Goal: Information Seeking & Learning: Learn about a topic

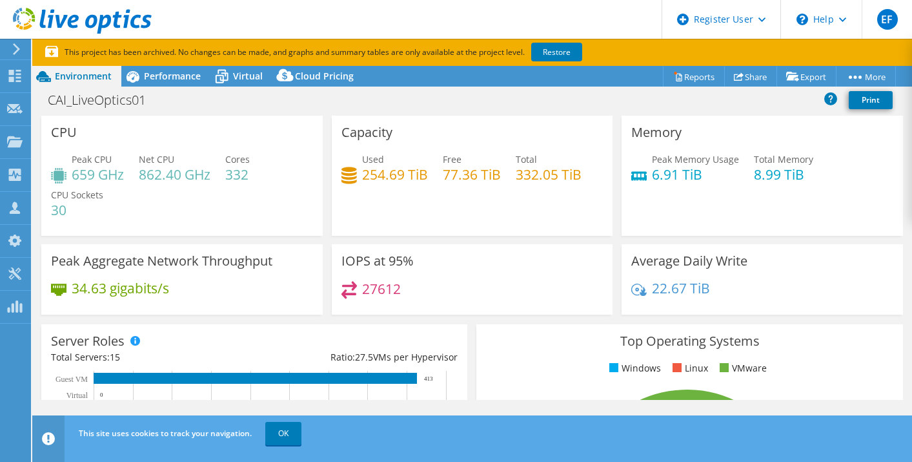
select select "[GEOGRAPHIC_DATA]"
select select "USD"
select select "Canada"
select select "USD"
click at [333, 154] on div "Capacity Used 254.69 TiB Free 77.36 TiB Total 332.05 TiB" at bounding box center [472, 176] width 281 height 120
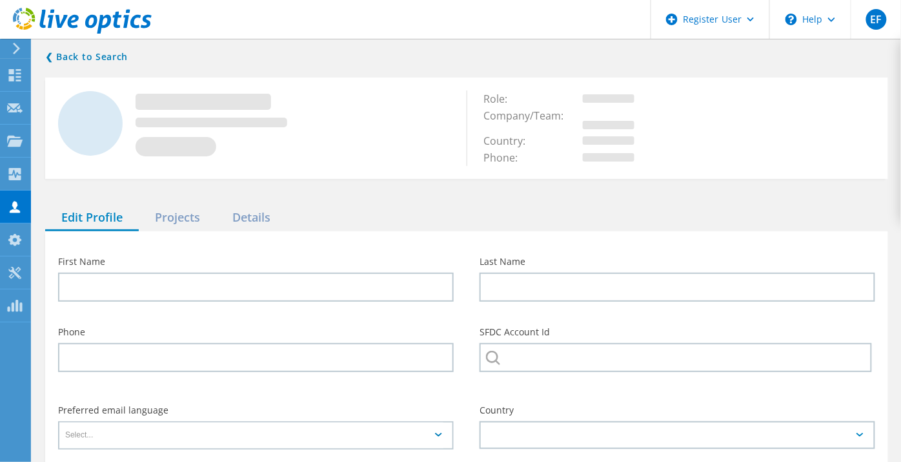
type input "Tim"
type input "Lamb"
type input "Cooke Aquaculture"
type input "English"
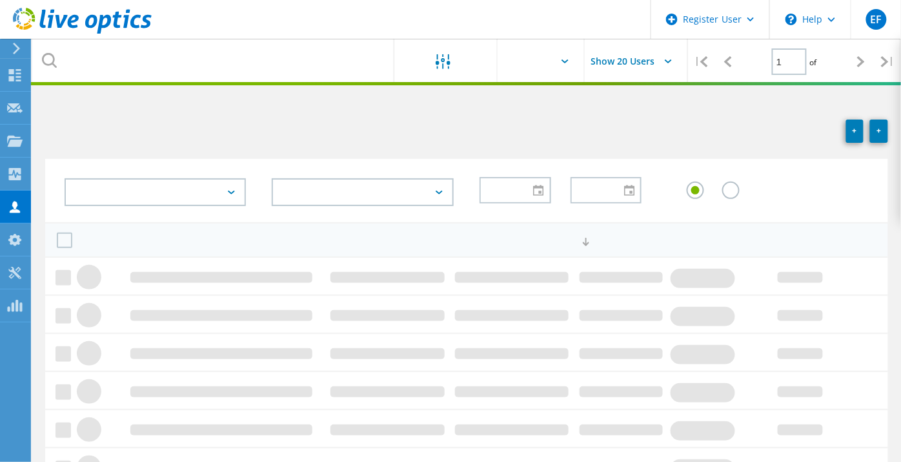
scroll to position [223, 0]
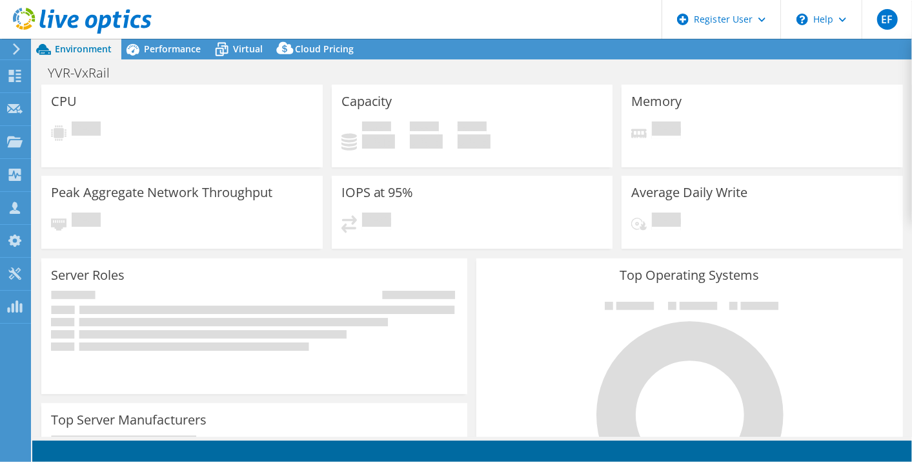
select select "USD"
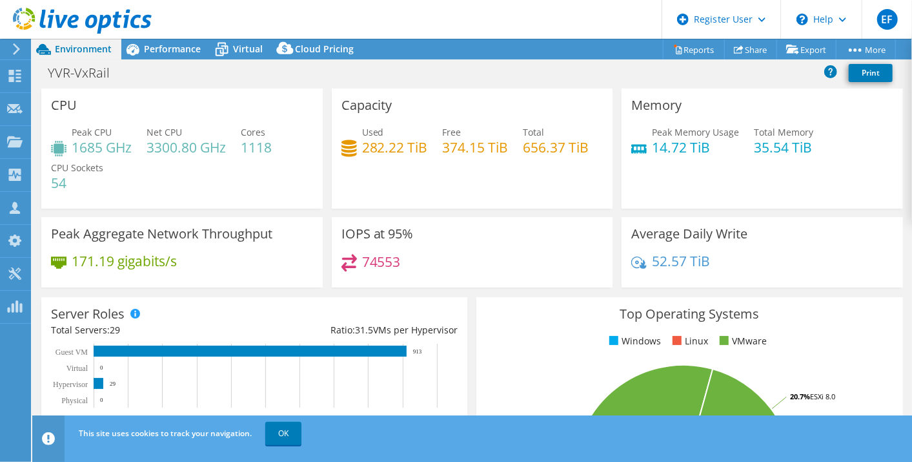
drag, startPoint x: 808, startPoint y: 162, endPoint x: 802, endPoint y: 140, distance: 22.9
click at [802, 140] on h4 "35.54 TiB" at bounding box center [783, 147] width 59 height 14
drag, startPoint x: 813, startPoint y: 146, endPoint x: 620, endPoint y: 167, distance: 194.8
click at [622, 167] on div "Memory Peak Memory Usage 14.72 TiB Total Memory 35.54 TiB" at bounding box center [762, 148] width 281 height 120
drag, startPoint x: 620, startPoint y: 167, endPoint x: 776, endPoint y: 158, distance: 156.4
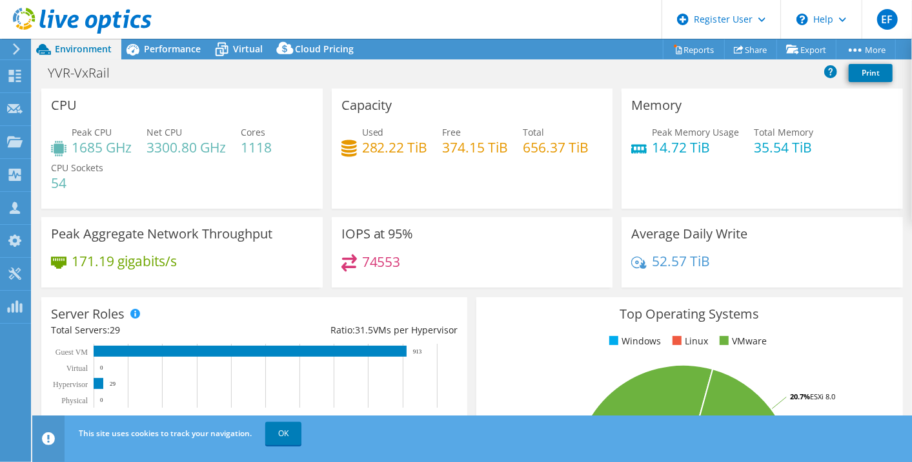
click at [776, 158] on div "Peak Memory Usage 14.72 TiB Total Memory 35.54 TiB" at bounding box center [762, 146] width 262 height 42
drag, startPoint x: 715, startPoint y: 150, endPoint x: 647, endPoint y: 136, distance: 69.3
drag, startPoint x: 647, startPoint y: 136, endPoint x: 645, endPoint y: 127, distance: 9.9
click at [645, 127] on div "Peak Memory Usage 14.72 TiB" at bounding box center [685, 139] width 108 height 29
drag, startPoint x: 645, startPoint y: 127, endPoint x: 711, endPoint y: 145, distance: 68.9
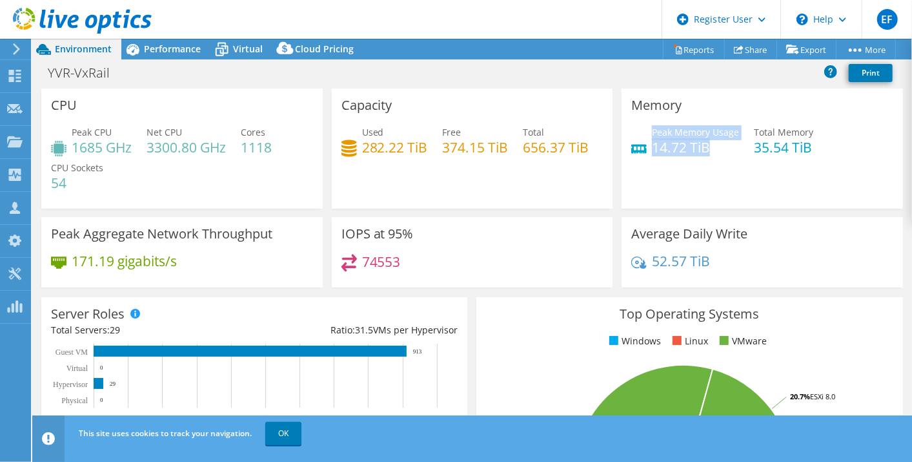
click at [711, 145] on div "Peak Memory Usage 14.72 TiB" at bounding box center [695, 139] width 87 height 29
drag, startPoint x: 711, startPoint y: 145, endPoint x: 769, endPoint y: 158, distance: 59.5
click at [769, 158] on div "Peak Memory Usage 14.72 TiB Total Memory 35.54 TiB" at bounding box center [762, 146] width 262 height 42
click at [740, 143] on div "Peak Memory Usage 14.72 TiB Total Memory 35.54 TiB" at bounding box center [762, 146] width 262 height 42
drag, startPoint x: 740, startPoint y: 143, endPoint x: 658, endPoint y: 137, distance: 81.6
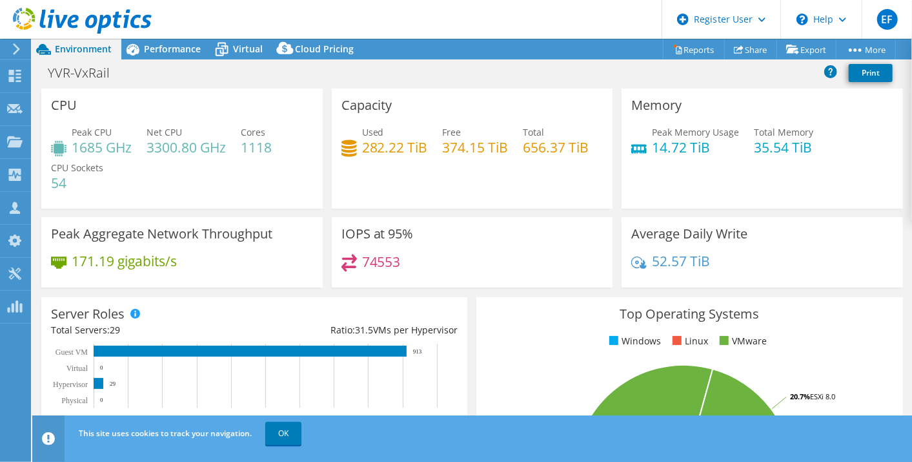
drag, startPoint x: 658, startPoint y: 137, endPoint x: 272, endPoint y: 146, distance: 386.1
click at [272, 146] on h4 "1118" at bounding box center [256, 147] width 31 height 14
drag, startPoint x: 271, startPoint y: 146, endPoint x: 227, endPoint y: 140, distance: 44.9
click at [227, 140] on div "Peak CPU 1685 GHz Net CPU 3300.80 GHz Cores 1118 CPU Sockets 54" at bounding box center [182, 163] width 262 height 77
drag, startPoint x: 227, startPoint y: 140, endPoint x: 200, endPoint y: 158, distance: 32.0
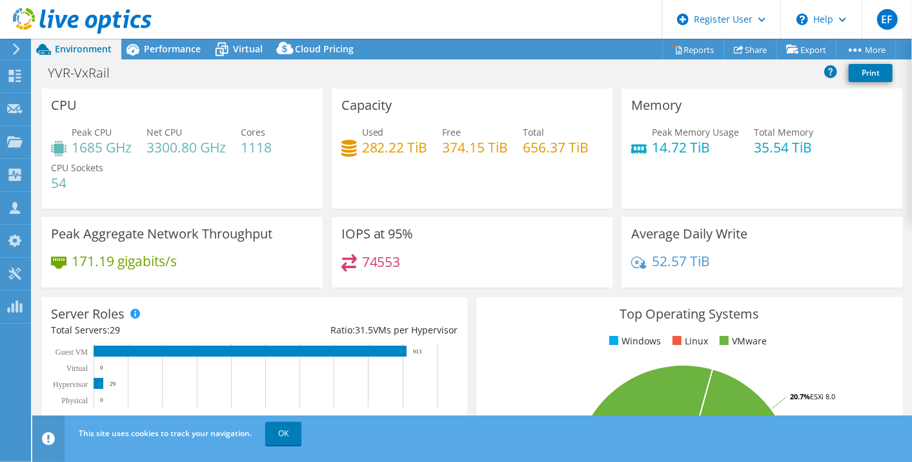
drag, startPoint x: 200, startPoint y: 158, endPoint x: 170, endPoint y: 143, distance: 33.5
click at [170, 143] on h4 "3300.80 GHz" at bounding box center [186, 147] width 79 height 14
drag, startPoint x: 170, startPoint y: 143, endPoint x: 190, endPoint y: 154, distance: 22.8
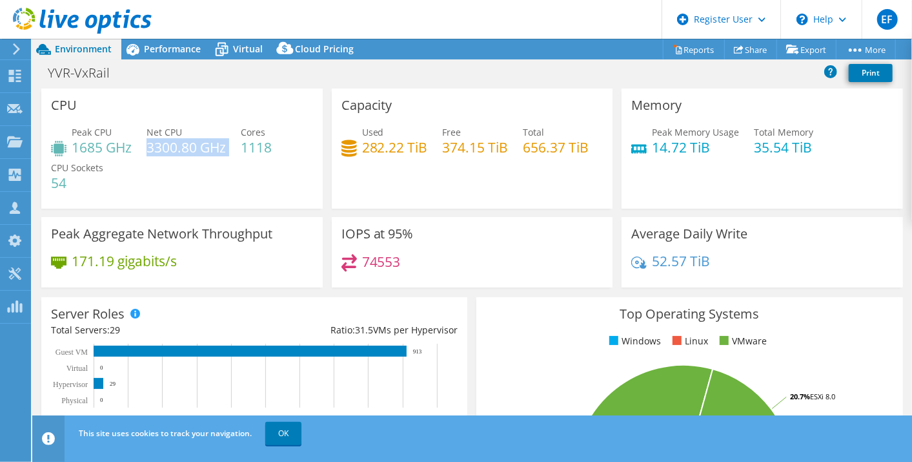
click at [190, 154] on h4 "3300.80 GHz" at bounding box center [186, 147] width 79 height 14
click at [169, 152] on h4 "3300.80 GHz" at bounding box center [186, 147] width 79 height 14
click at [181, 176] on div "Peak CPU 1685 GHz Net CPU 3300.80 GHz Cores 1118 CPU Sockets 54" at bounding box center [182, 163] width 262 height 77
drag, startPoint x: 151, startPoint y: 134, endPoint x: 243, endPoint y: 145, distance: 93.0
click at [243, 145] on div "Peak CPU 1685 GHz Net CPU 3300.80 GHz Cores 1118 CPU Sockets 54" at bounding box center [182, 163] width 262 height 77
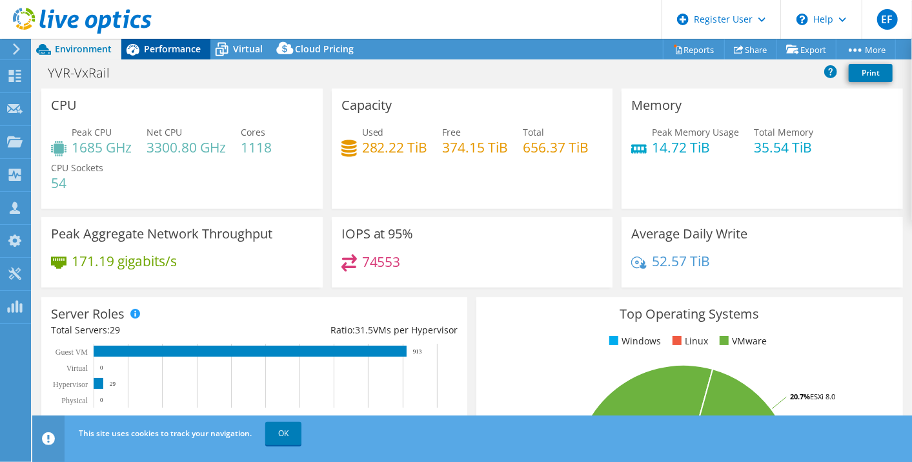
drag, startPoint x: 243, startPoint y: 145, endPoint x: 170, endPoint y: 50, distance: 120.1
click at [170, 50] on span "Performance" at bounding box center [172, 49] width 57 height 12
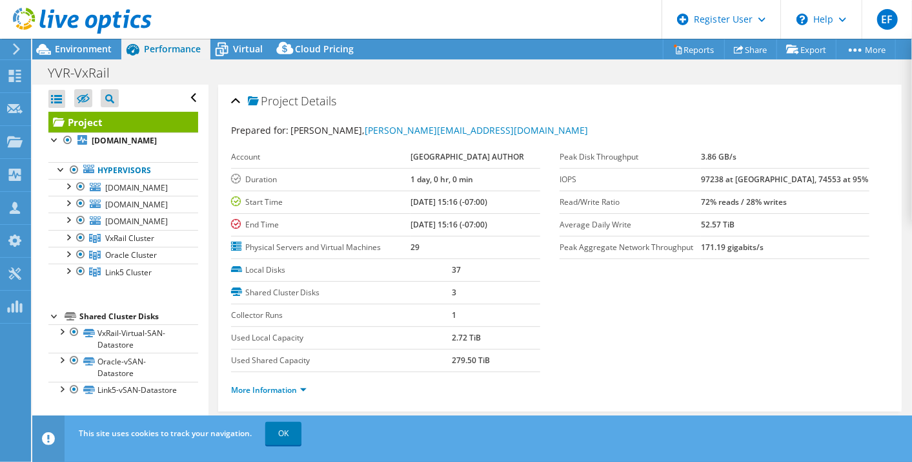
drag, startPoint x: 489, startPoint y: 226, endPoint x: 374, endPoint y: 189, distance: 120.7
drag, startPoint x: 374, startPoint y: 189, endPoint x: 370, endPoint y: 200, distance: 11.9
click at [370, 200] on label "Start Time" at bounding box center [320, 202] width 179 height 13
drag, startPoint x: 370, startPoint y: 200, endPoint x: 439, endPoint y: 211, distance: 69.9
click at [439, 211] on tbody "Account [GEOGRAPHIC_DATA] AUTHOR Duration 1 day, 0 hr, 0 min Start Time [DATE] …" at bounding box center [386, 202] width 310 height 113
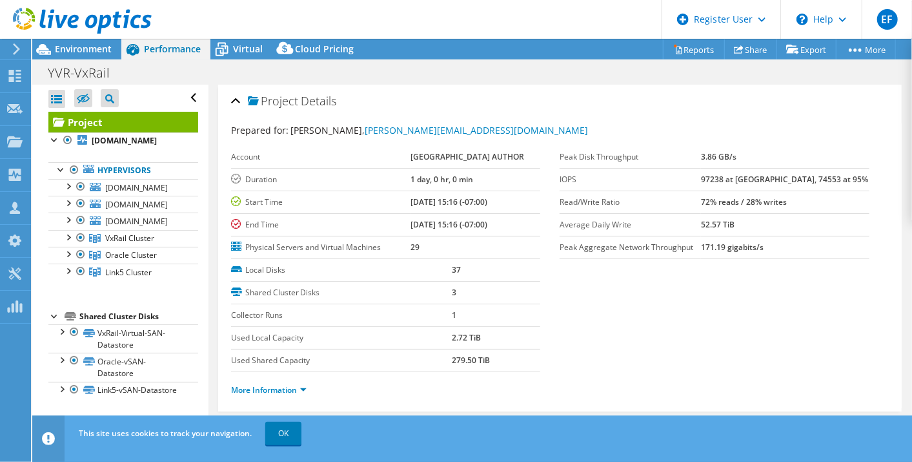
drag, startPoint x: 439, startPoint y: 211, endPoint x: 569, endPoint y: 277, distance: 145.5
drag, startPoint x: 569, startPoint y: 277, endPoint x: 596, endPoint y: 392, distance: 118.7
click at [596, 392] on ul "More Information" at bounding box center [560, 388] width 658 height 17
drag, startPoint x: 99, startPoint y: 42, endPoint x: 86, endPoint y: 54, distance: 17.4
click at [86, 54] on span "Environment" at bounding box center [83, 49] width 57 height 12
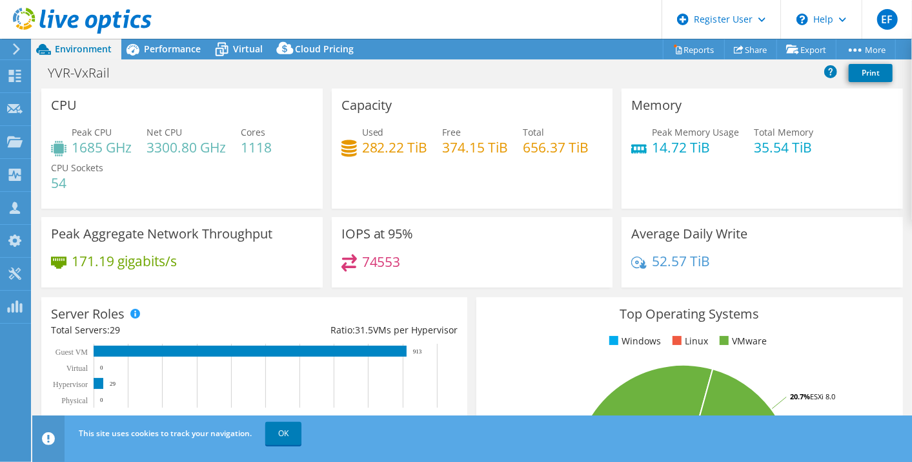
click at [107, 154] on h4 "1685 GHz" at bounding box center [102, 147] width 60 height 14
click at [167, 148] on h4 "3300.80 GHz" at bounding box center [186, 147] width 79 height 14
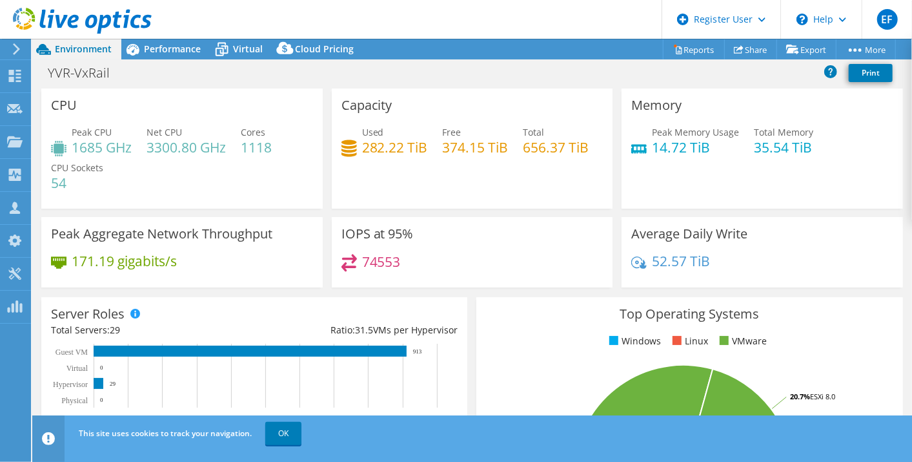
drag, startPoint x: 167, startPoint y: 148, endPoint x: 217, endPoint y: 194, distance: 67.6
click at [217, 194] on div "Peak CPU 1685 GHz Net CPU 3300.80 GHz Cores 1118 CPU Sockets 54" at bounding box center [182, 163] width 262 height 77
click at [188, 146] on h4 "3300.80 GHz" at bounding box center [186, 147] width 79 height 14
drag, startPoint x: 227, startPoint y: 147, endPoint x: 136, endPoint y: 130, distance: 91.8
click at [136, 130] on div "Peak CPU 1685 GHz Net CPU 3300.80 GHz Cores 1118 CPU Sockets 54" at bounding box center [182, 163] width 262 height 77
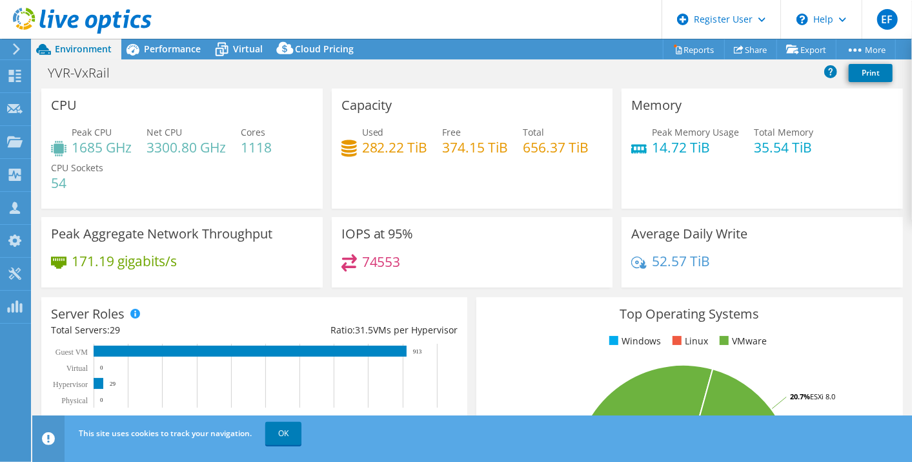
drag, startPoint x: 136, startPoint y: 130, endPoint x: 223, endPoint y: 171, distance: 96.2
click at [223, 171] on div "Peak CPU 1685 GHz Net CPU 3300.80 GHz Cores 1118 CPU Sockets 54" at bounding box center [182, 163] width 262 height 77
click at [256, 160] on div "Peak CPU 1685 GHz Net CPU 3300.80 GHz Cores 1118 CPU Sockets 54" at bounding box center [182, 163] width 262 height 77
drag, startPoint x: 288, startPoint y: 137, endPoint x: 241, endPoint y: 127, distance: 48.2
click at [241, 127] on div "Peak CPU 1685 GHz Net CPU 3300.80 GHz Cores 1118 CPU Sockets 54" at bounding box center [182, 163] width 262 height 77
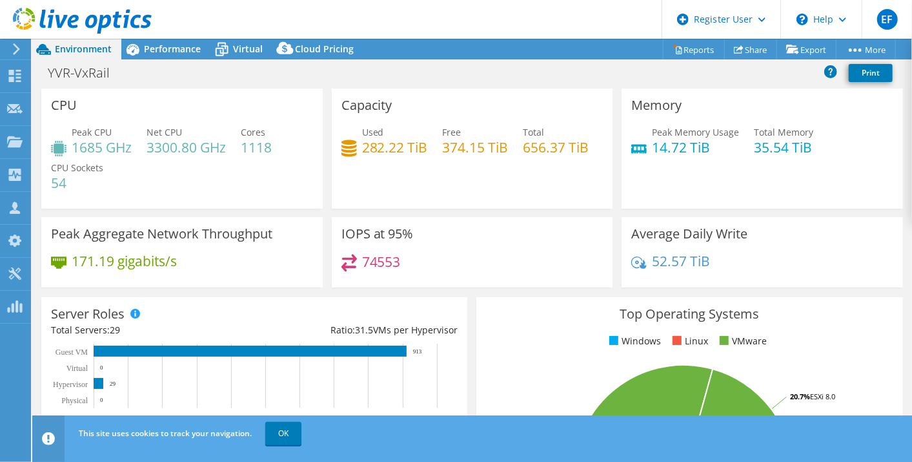
click at [199, 174] on div "Peak CPU 1685 GHz Net CPU 3300.80 GHz Cores 1118 CPU Sockets 54" at bounding box center [182, 163] width 262 height 77
drag, startPoint x: 158, startPoint y: 46, endPoint x: 84, endPoint y: 52, distance: 74.5
click at [84, 52] on span "Environment" at bounding box center [83, 49] width 57 height 12
drag, startPoint x: 121, startPoint y: 331, endPoint x: 110, endPoint y: 333, distance: 11.3
click at [110, 333] on div "Total Servers: 29" at bounding box center [152, 330] width 203 height 14
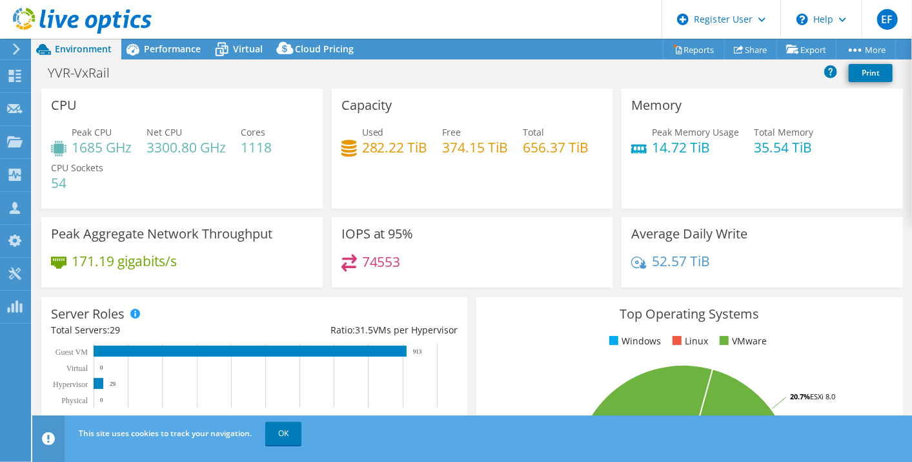
drag, startPoint x: 185, startPoint y: 134, endPoint x: 509, endPoint y: 196, distance: 329.3
drag, startPoint x: 509, startPoint y: 196, endPoint x: 842, endPoint y: 220, distance: 334.0
click at [842, 220] on div "Average Daily Write 52.57 TiB" at bounding box center [762, 252] width 281 height 70
drag, startPoint x: 278, startPoint y: 152, endPoint x: 244, endPoint y: 137, distance: 36.7
drag, startPoint x: 244, startPoint y: 137, endPoint x: 241, endPoint y: 127, distance: 10.8
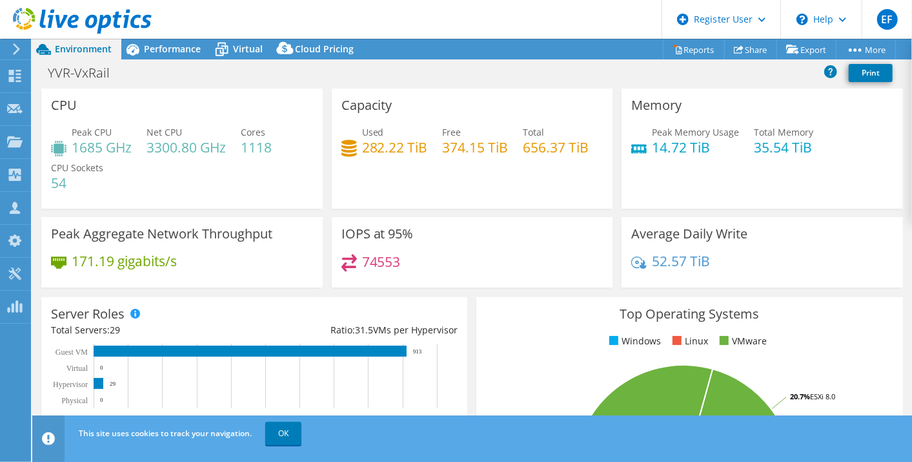
click at [241, 127] on div "Peak CPU 1685 GHz Net CPU 3300.80 GHz Cores 1118 CPU Sockets 54" at bounding box center [182, 163] width 262 height 77
drag, startPoint x: 241, startPoint y: 126, endPoint x: 286, endPoint y: 152, distance: 52.4
click at [286, 152] on div "Peak CPU 1685 GHz Net CPU 3300.80 GHz Cores 1118 CPU Sockets 54" at bounding box center [182, 163] width 262 height 77
